Goal: Obtain resource: Obtain resource

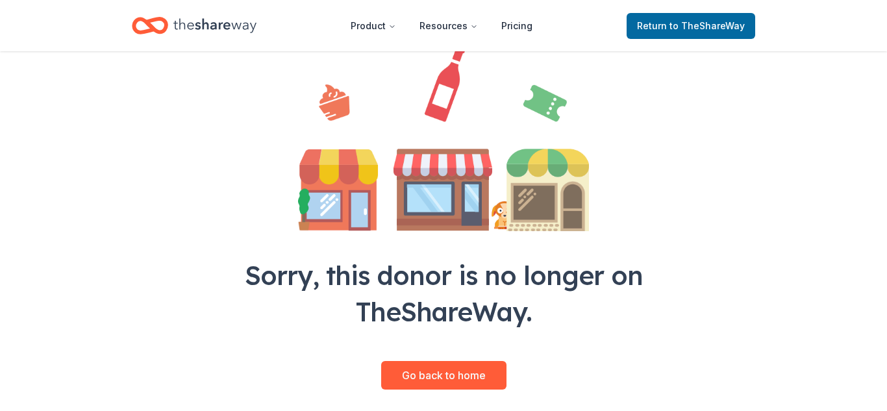
scroll to position [111, 0]
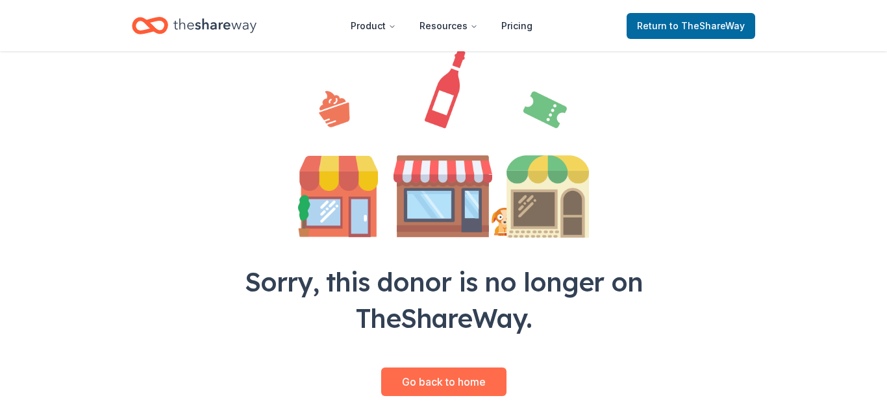
click at [451, 381] on link "Go back to home" at bounding box center [443, 381] width 125 height 29
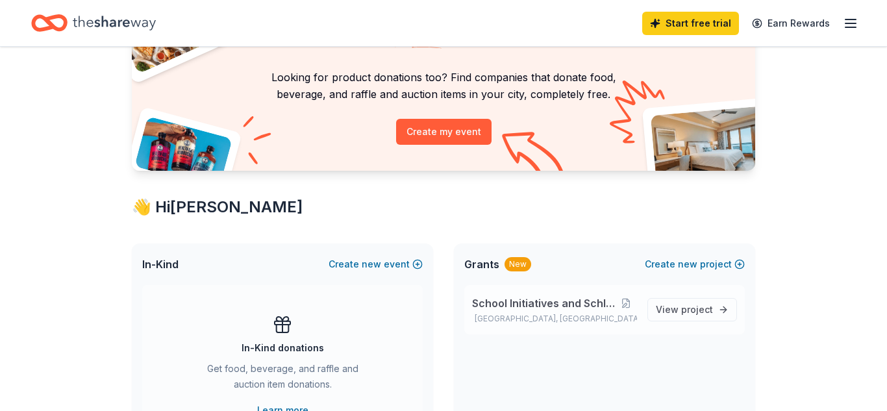
scroll to position [110, 0]
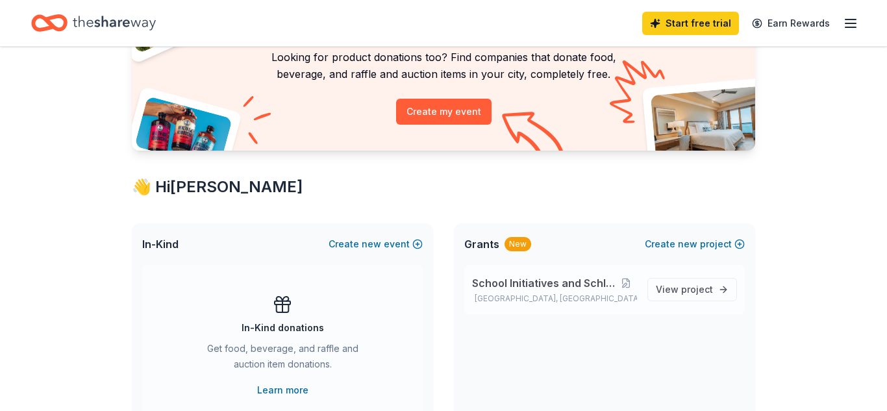
click at [537, 282] on span "School Initiatives and Schlorships" at bounding box center [543, 283] width 143 height 16
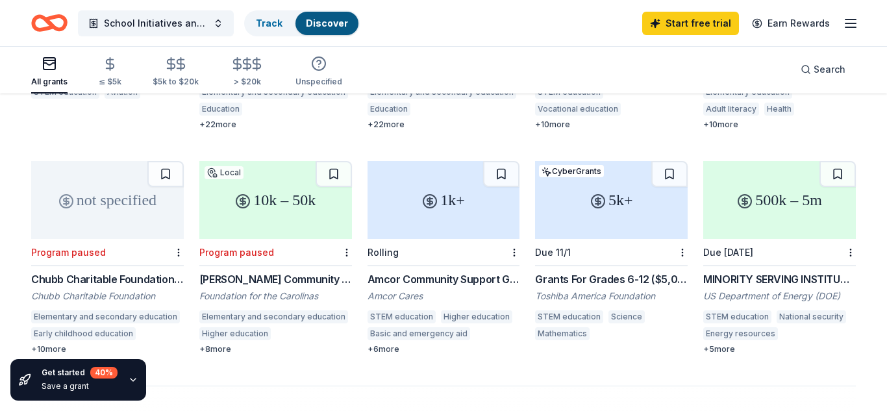
scroll to position [741, 0]
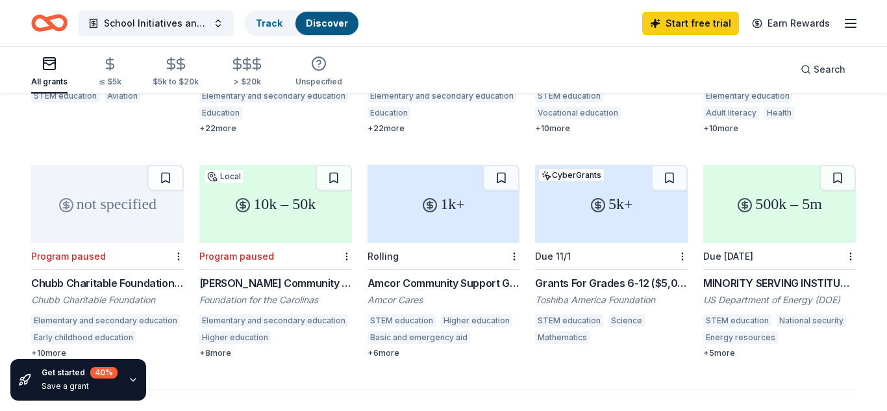
click at [588, 275] on div "Grants For Grades 6-12 ($5,000 or More)" at bounding box center [611, 283] width 153 height 16
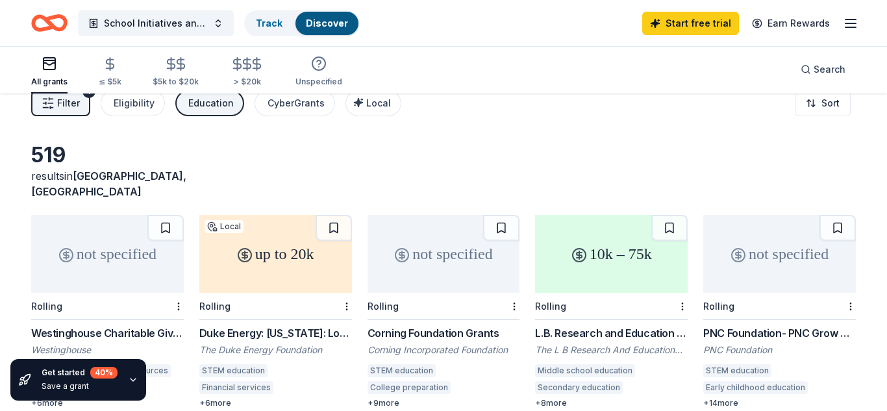
scroll to position [0, 0]
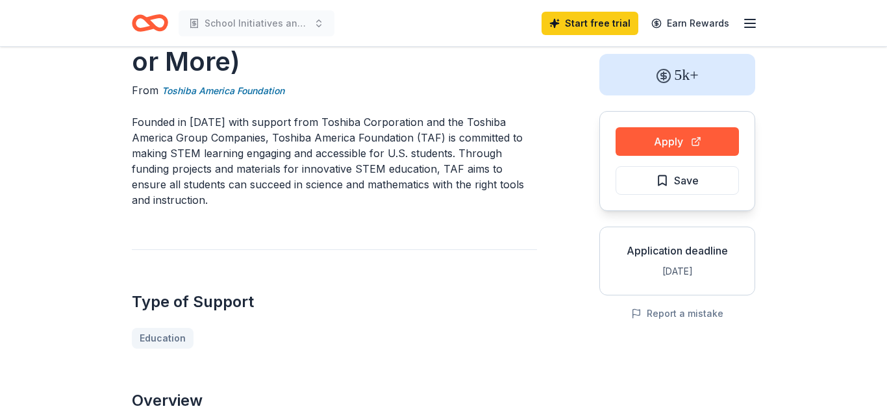
scroll to position [63, 0]
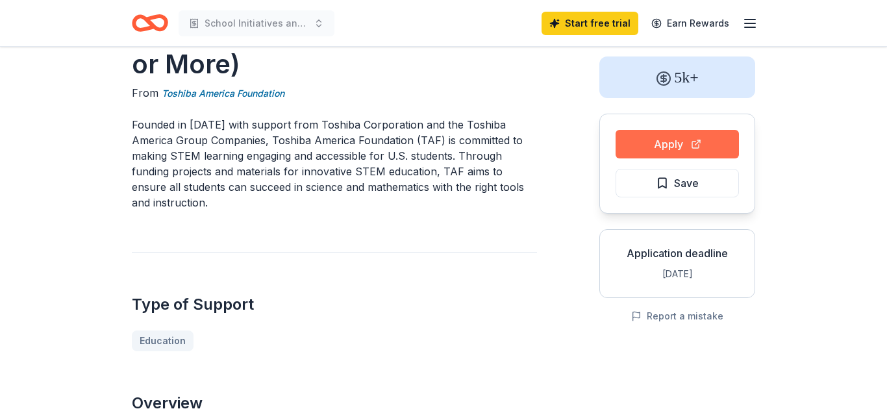
click at [685, 143] on button "Apply" at bounding box center [676, 144] width 123 height 29
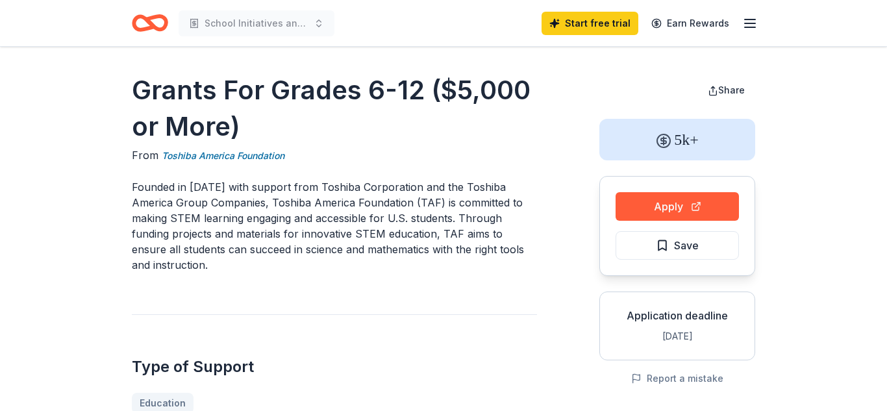
scroll to position [0, 0]
